Goal: Navigation & Orientation: Find specific page/section

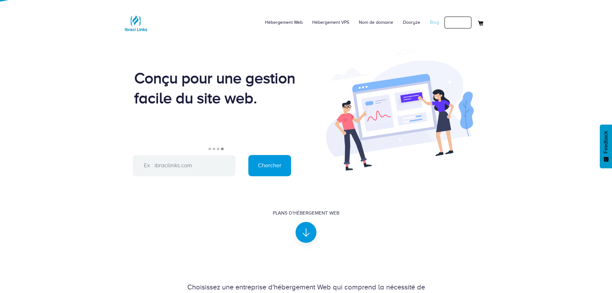
drag, startPoint x: 448, startPoint y: 20, endPoint x: 438, endPoint y: 22, distance: 10.4
click at [448, 20] on link "Connexion" at bounding box center [458, 22] width 28 height 13
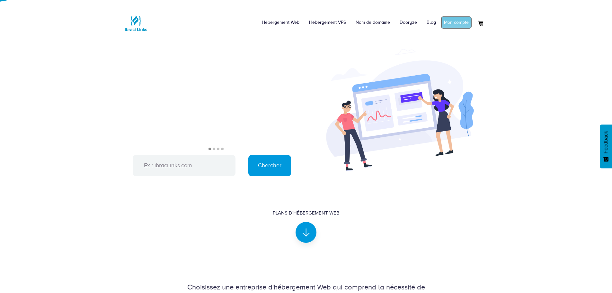
click at [458, 22] on link "Mon compte" at bounding box center [456, 22] width 31 height 13
